Goal: Task Accomplishment & Management: Manage account settings

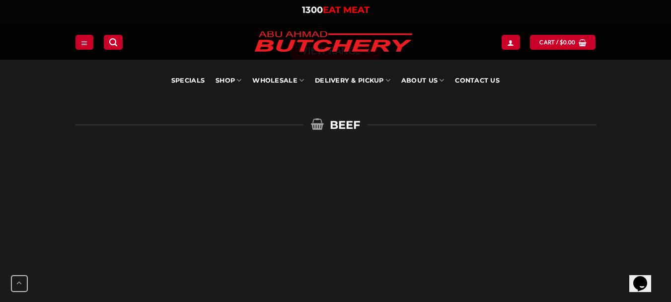
scroll to position [894, 0]
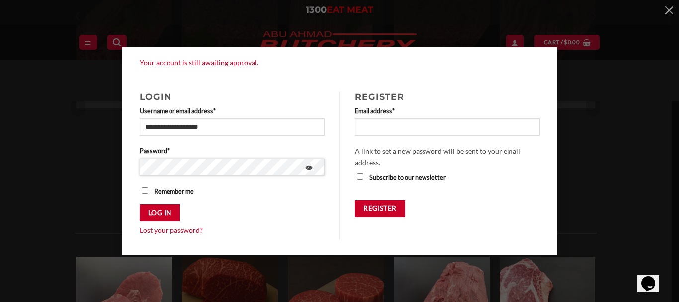
click at [140, 204] on button "Log in" at bounding box center [160, 212] width 40 height 17
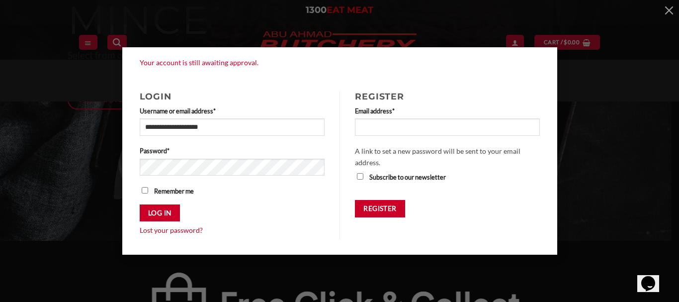
drag, startPoint x: 323, startPoint y: 74, endPoint x: 315, endPoint y: 69, distance: 9.8
click at [322, 73] on ul "Your account is still awaiting approval." at bounding box center [339, 66] width 415 height 19
